Goal: Task Accomplishment & Management: Use online tool/utility

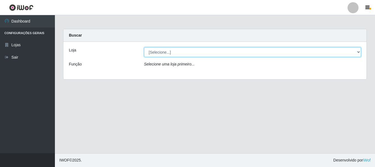
drag, startPoint x: 359, startPoint y: 53, endPoint x: 304, endPoint y: 47, distance: 55.4
click at [359, 52] on select "[Selecione...] [GEOGRAPHIC_DATA] [GEOGRAPHIC_DATA]" at bounding box center [252, 52] width 217 height 10
select select "64"
click at [144, 47] on select "[Selecione...] [GEOGRAPHIC_DATA] [GEOGRAPHIC_DATA]" at bounding box center [252, 52] width 217 height 10
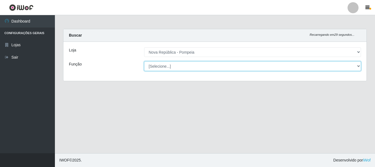
drag, startPoint x: 358, startPoint y: 65, endPoint x: 280, endPoint y: 64, distance: 78.5
click at [358, 65] on select "[Selecione...] Balconista Operador de Caixa Recepcionista Repositor" at bounding box center [252, 66] width 217 height 10
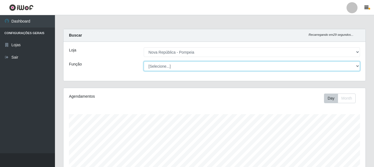
scroll to position [114, 302]
select select "22"
click at [144, 61] on select "[Selecione...] Balconista Operador de Caixa Recepcionista Repositor" at bounding box center [252, 66] width 216 height 10
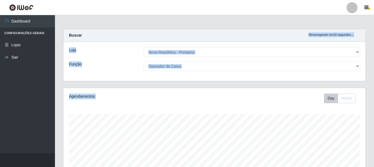
drag, startPoint x: 373, startPoint y: 33, endPoint x: 375, endPoint y: 91, distance: 57.6
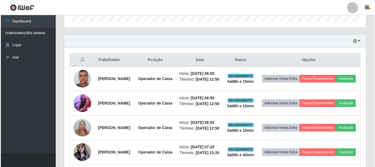
scroll to position [193, 0]
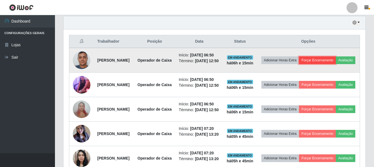
click at [335, 61] on button "Forçar Encerramento" at bounding box center [317, 60] width 37 height 8
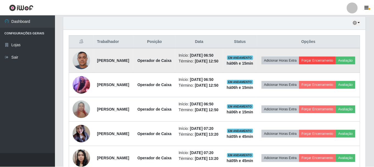
scroll to position [114, 299]
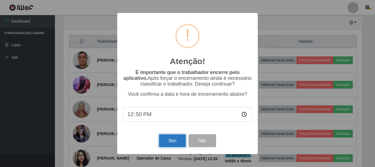
click at [171, 141] on button "Sim" at bounding box center [172, 140] width 27 height 13
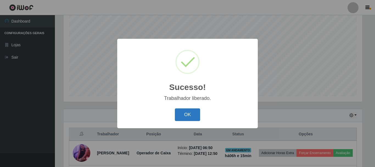
click at [178, 113] on button "OK" at bounding box center [188, 114] width 26 height 13
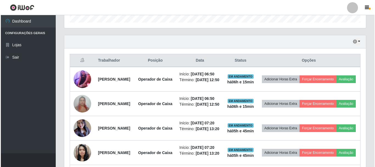
scroll to position [183, 0]
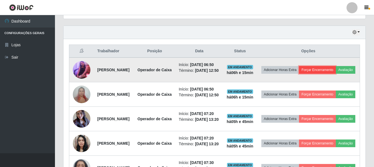
click at [335, 71] on button "Forçar Encerramento" at bounding box center [317, 70] width 37 height 8
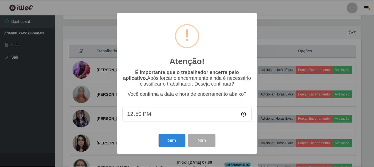
scroll to position [114, 299]
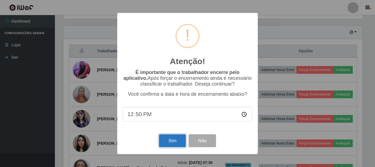
click at [170, 147] on button "Sim" at bounding box center [172, 140] width 27 height 13
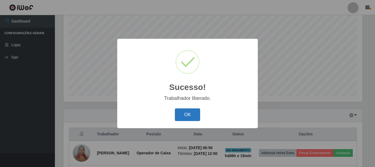
click at [187, 114] on button "OK" at bounding box center [188, 114] width 26 height 13
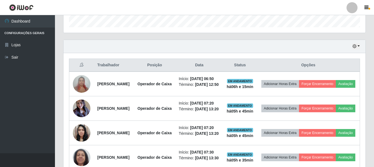
scroll to position [173, 0]
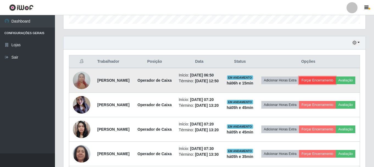
click at [335, 80] on button "Forçar Encerramento" at bounding box center [317, 80] width 37 height 8
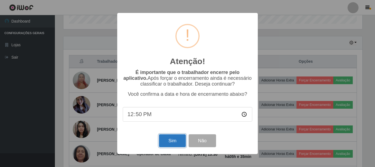
click at [175, 142] on button "Sim" at bounding box center [172, 140] width 27 height 13
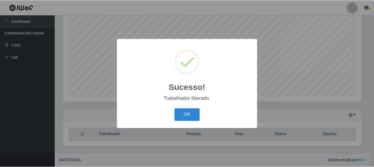
scroll to position [0, 0]
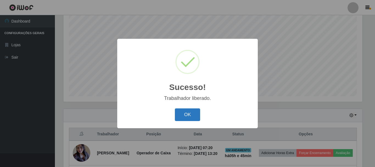
click at [188, 111] on button "OK" at bounding box center [188, 114] width 26 height 13
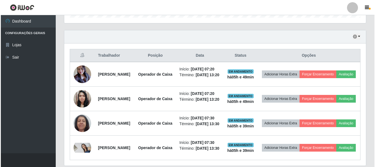
scroll to position [187, 0]
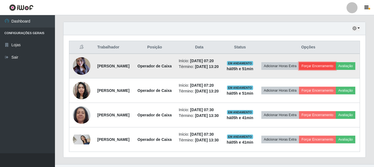
click at [335, 67] on button "Forçar Encerramento" at bounding box center [317, 66] width 37 height 8
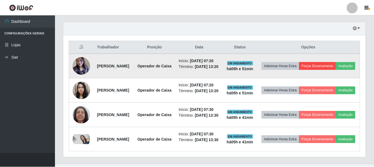
scroll to position [114, 299]
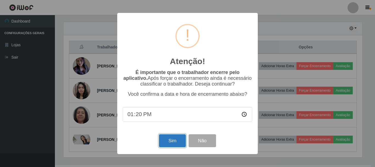
click at [173, 140] on button "Sim" at bounding box center [172, 140] width 27 height 13
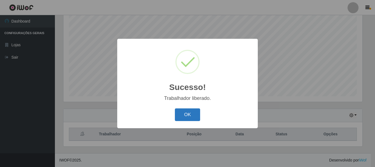
click at [191, 114] on button "OK" at bounding box center [188, 114] width 26 height 13
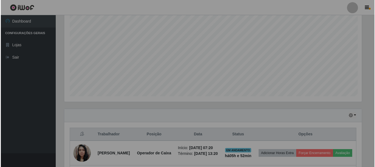
scroll to position [114, 302]
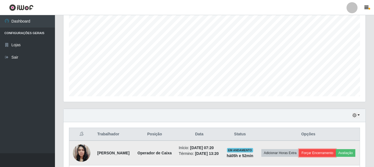
click at [335, 156] on button "Forçar Encerramento" at bounding box center [317, 153] width 37 height 8
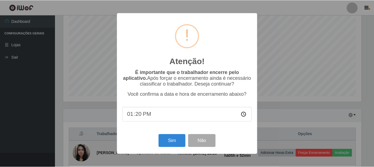
scroll to position [114, 299]
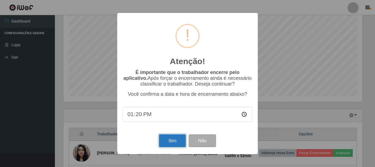
click at [165, 139] on button "Sim" at bounding box center [172, 140] width 27 height 13
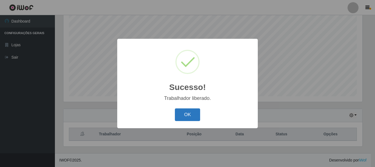
click at [188, 111] on button "OK" at bounding box center [188, 114] width 26 height 13
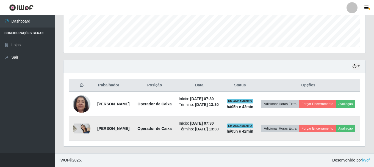
scroll to position [169, 0]
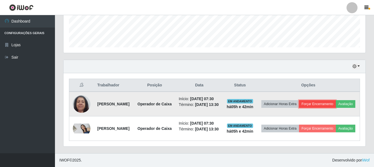
click at [335, 100] on button "Forçar Encerramento" at bounding box center [317, 104] width 37 height 8
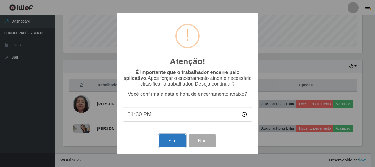
click at [174, 142] on button "Sim" at bounding box center [172, 140] width 27 height 13
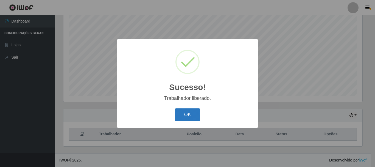
click at [192, 115] on button "OK" at bounding box center [188, 114] width 26 height 13
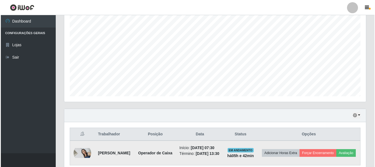
scroll to position [134, 0]
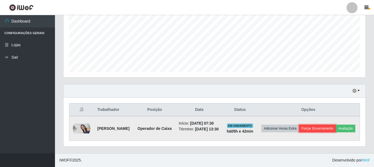
click at [335, 124] on button "Forçar Encerramento" at bounding box center [317, 128] width 37 height 8
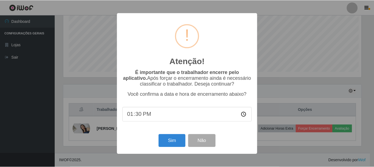
scroll to position [114, 299]
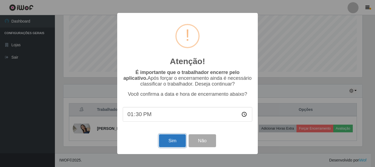
click at [169, 141] on button "Sim" at bounding box center [172, 140] width 27 height 13
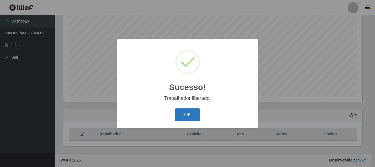
click at [187, 115] on button "OK" at bounding box center [188, 114] width 26 height 13
